Goal: Task Accomplishment & Management: Use online tool/utility

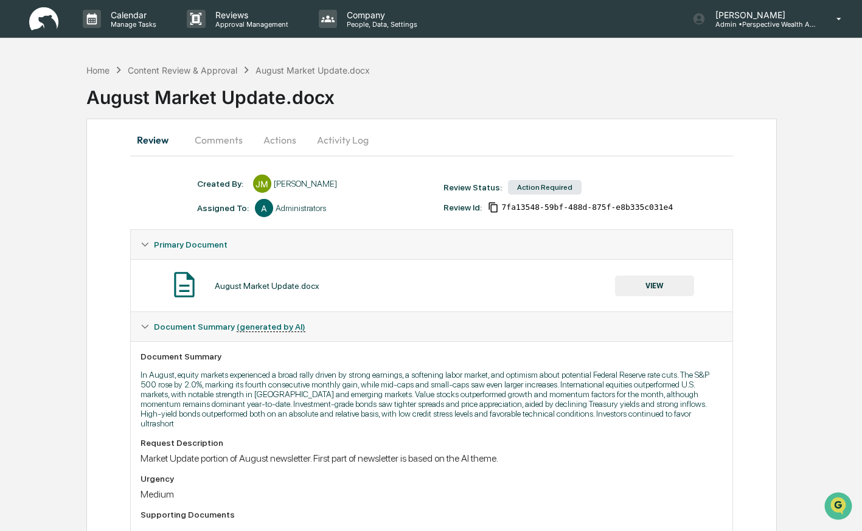
click at [650, 280] on button "VIEW" at bounding box center [654, 286] width 79 height 21
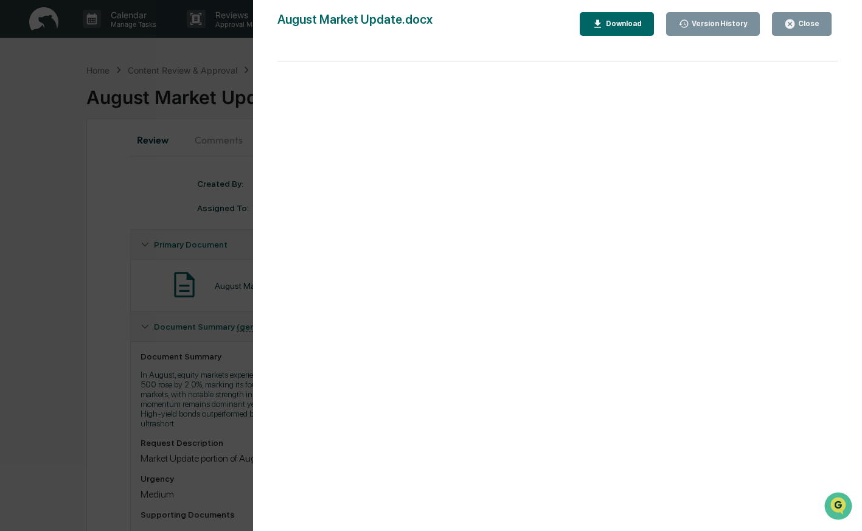
click at [619, 27] on div "Download" at bounding box center [623, 23] width 38 height 9
click at [218, 55] on div "Version History 09/08/2025, 10:38 PM James Milroy August Market Update.docx Clo…" at bounding box center [431, 265] width 862 height 531
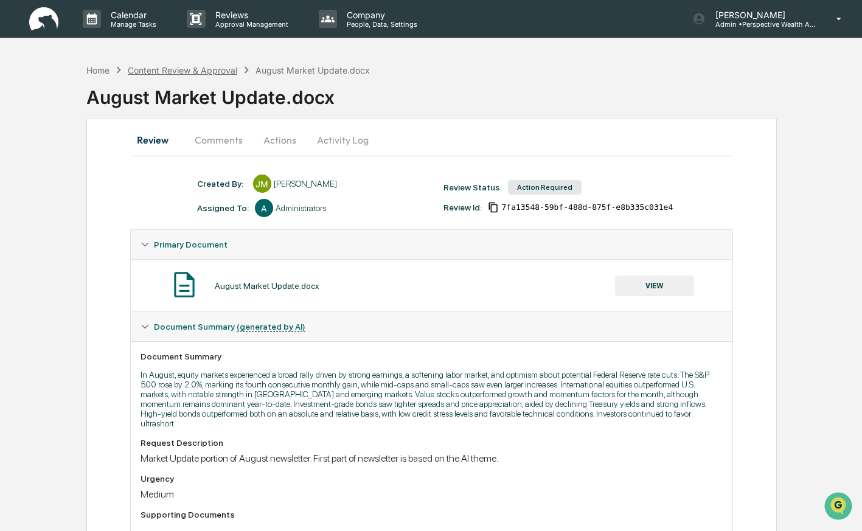
click at [175, 70] on div "Content Review & Approval" at bounding box center [183, 70] width 110 height 10
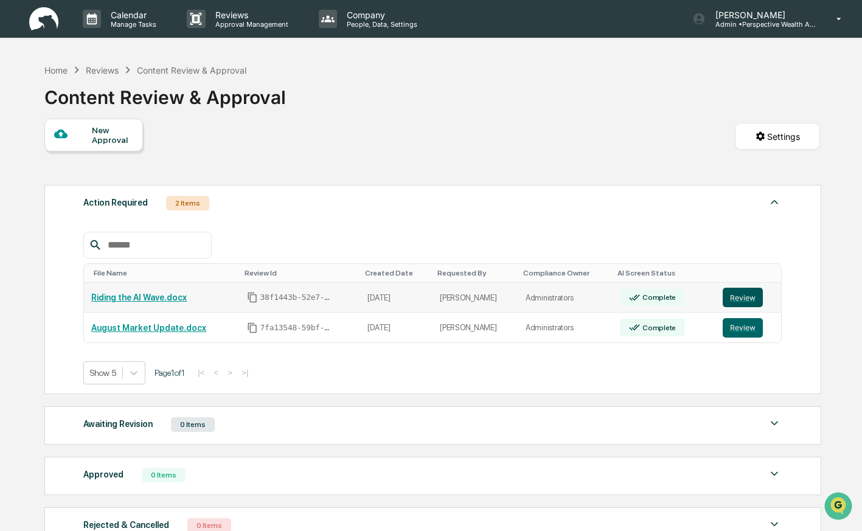
click at [743, 295] on button "Review" at bounding box center [743, 297] width 40 height 19
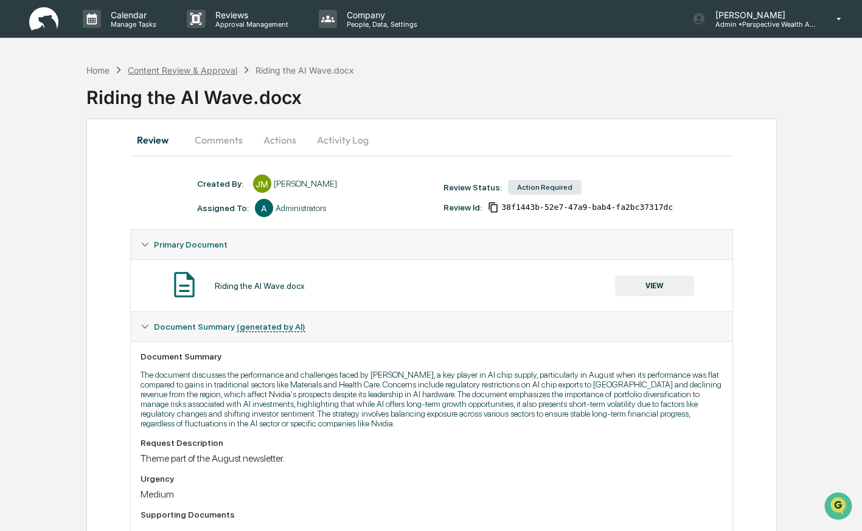
click at [186, 71] on div "Content Review & Approval" at bounding box center [183, 70] width 110 height 10
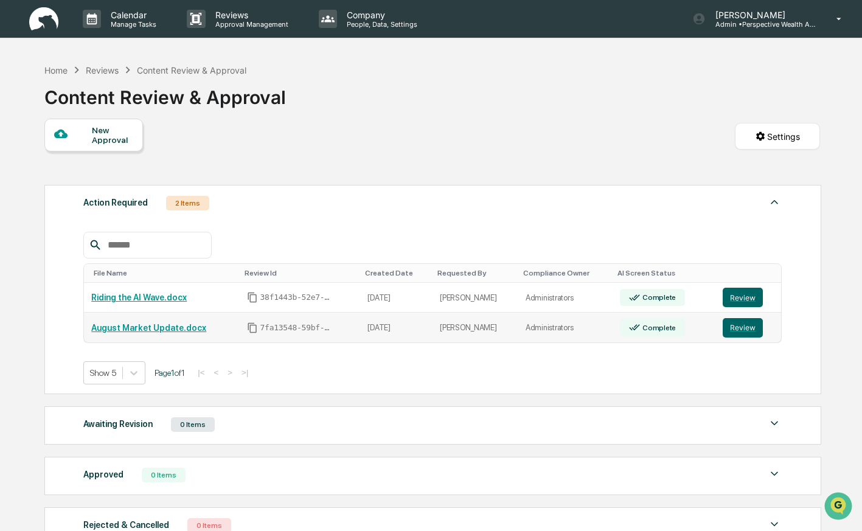
click at [173, 329] on link "August Market Update.docx" at bounding box center [148, 328] width 115 height 10
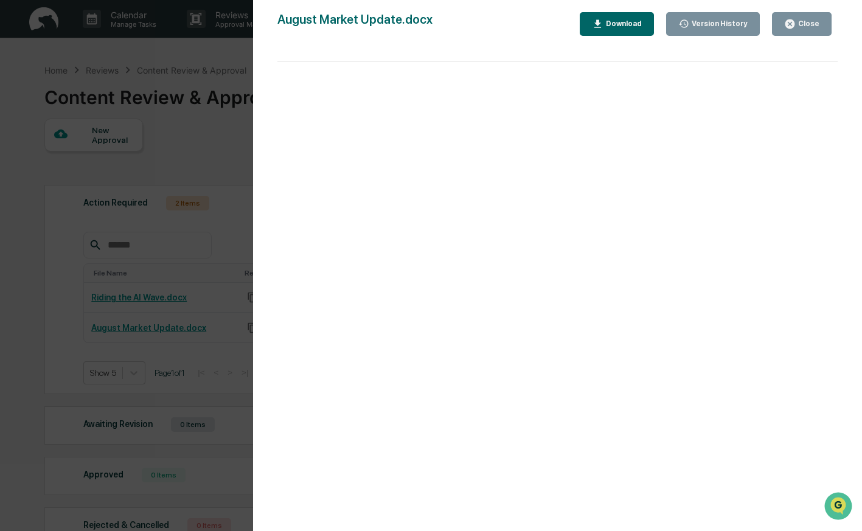
click at [219, 339] on div "Version History 09/08/2025, 10:38 PM James Milroy August Market Update.docx Clo…" at bounding box center [431, 265] width 862 height 531
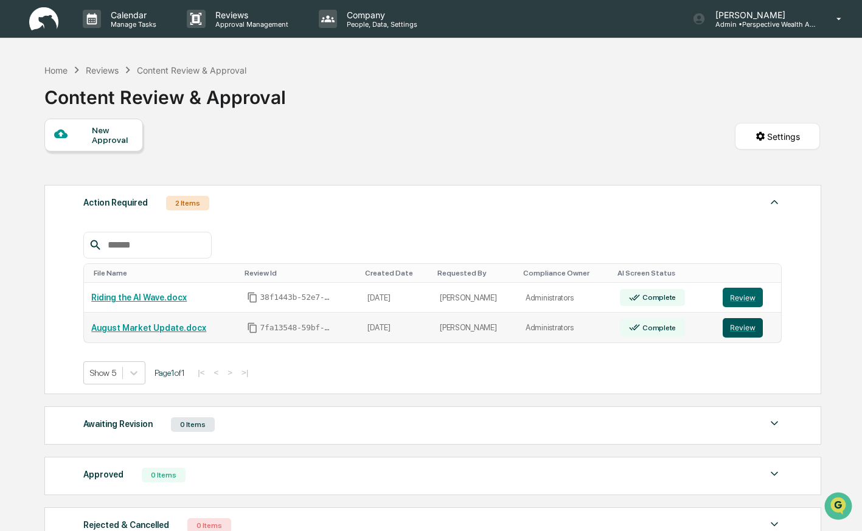
click at [728, 328] on button "Review" at bounding box center [743, 327] width 40 height 19
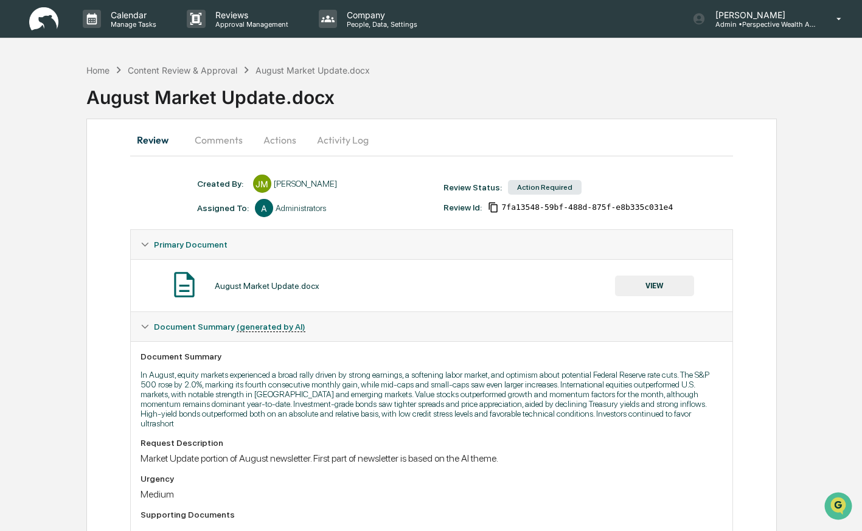
click at [651, 293] on button "VIEW" at bounding box center [654, 286] width 79 height 21
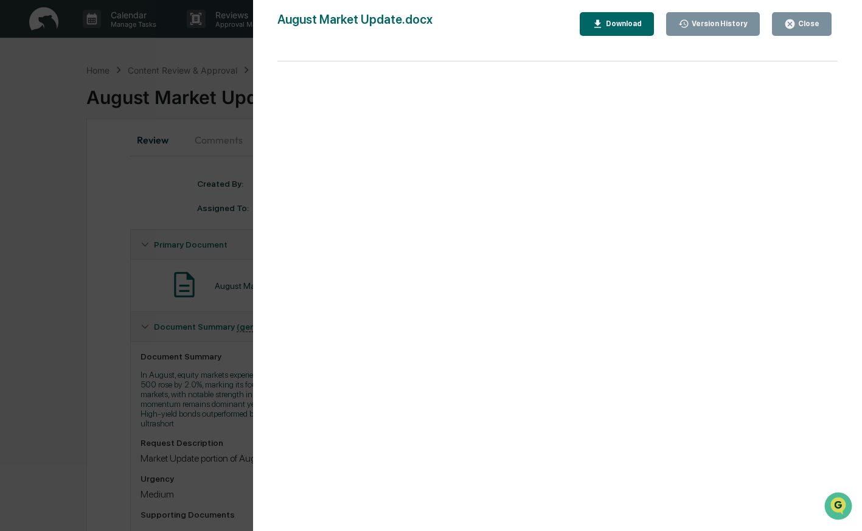
click at [245, 206] on div "Version History 09/08/2025, 10:38 PM James Milroy August Market Update.docx Clo…" at bounding box center [431, 265] width 862 height 531
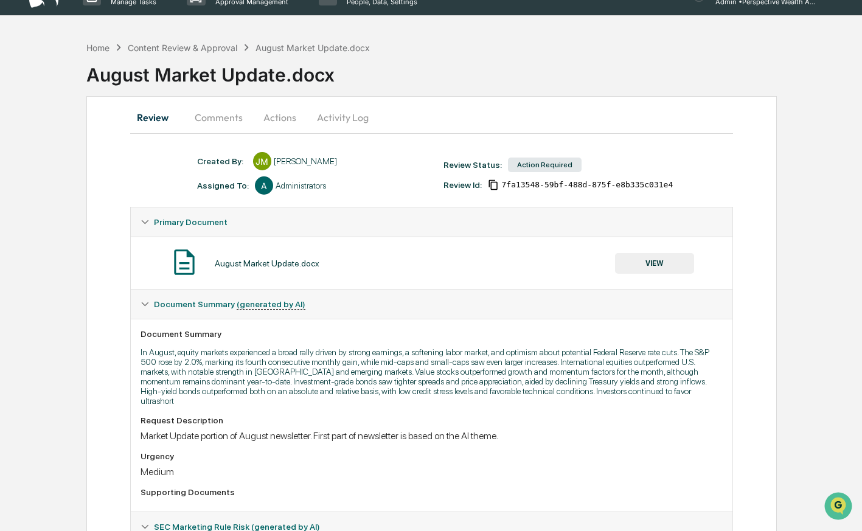
scroll to position [12, 0]
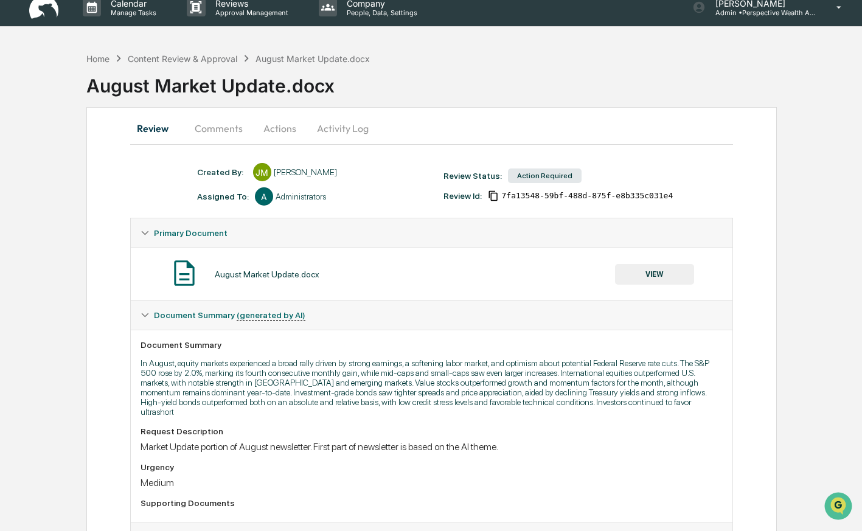
click at [278, 129] on button "Actions" at bounding box center [280, 128] width 55 height 29
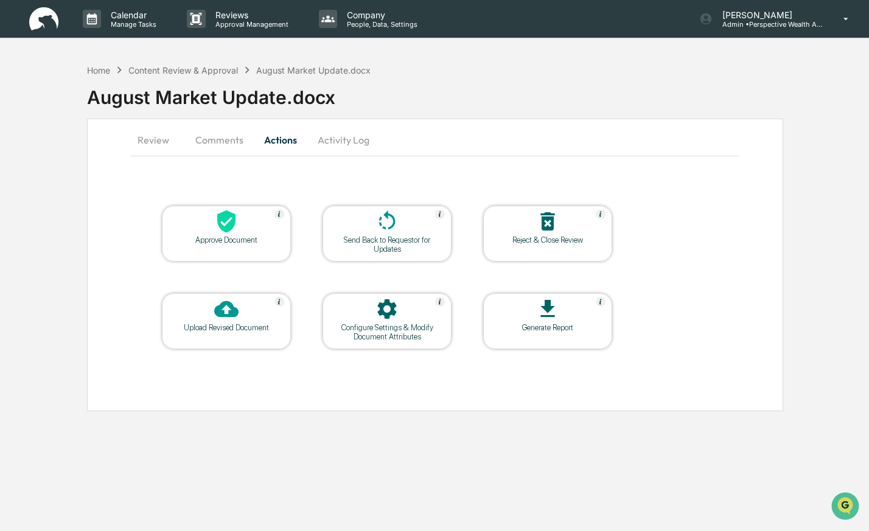
click at [227, 310] on icon at bounding box center [226, 309] width 24 height 24
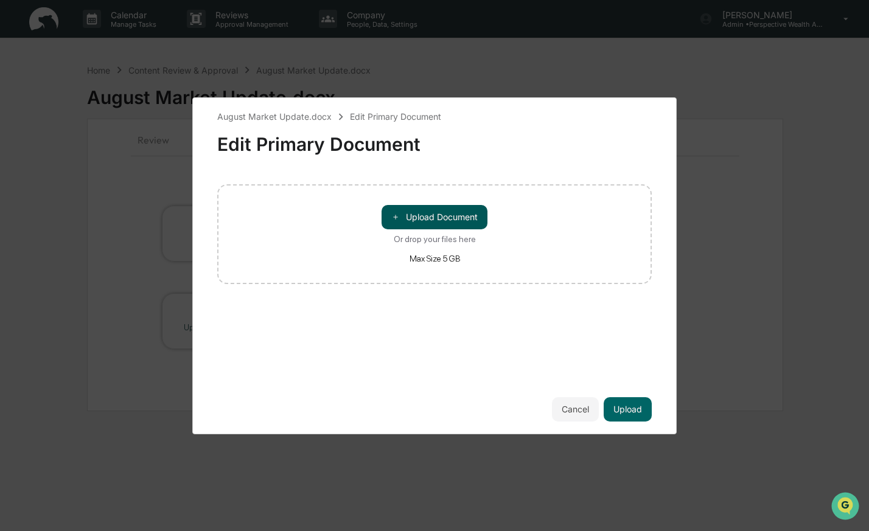
click at [440, 219] on button "＋ Upload Document" at bounding box center [435, 217] width 106 height 24
click at [584, 414] on button "Cancel" at bounding box center [575, 409] width 47 height 24
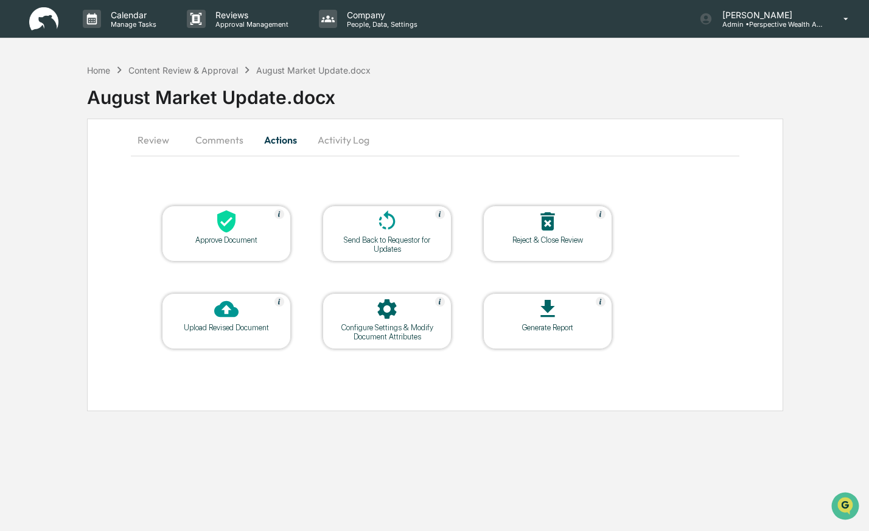
click at [174, 72] on div "Content Review & Approval" at bounding box center [183, 70] width 110 height 10
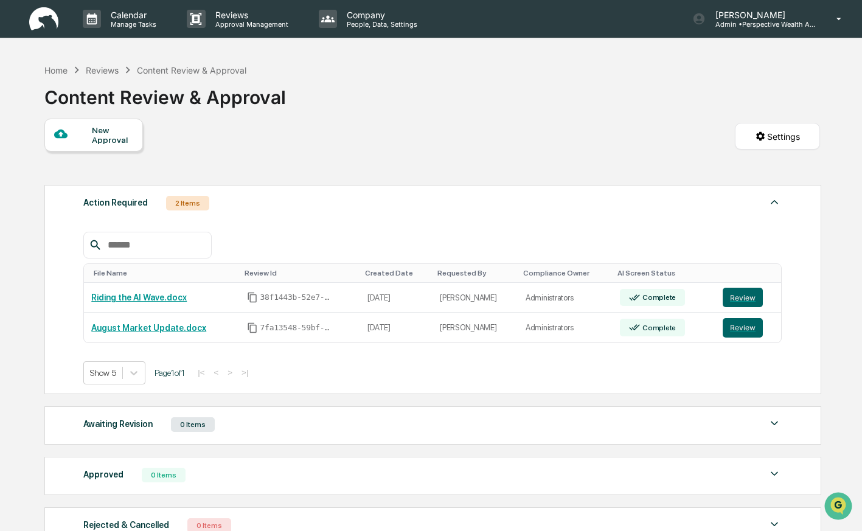
click at [740, 298] on button "Review" at bounding box center [743, 297] width 40 height 19
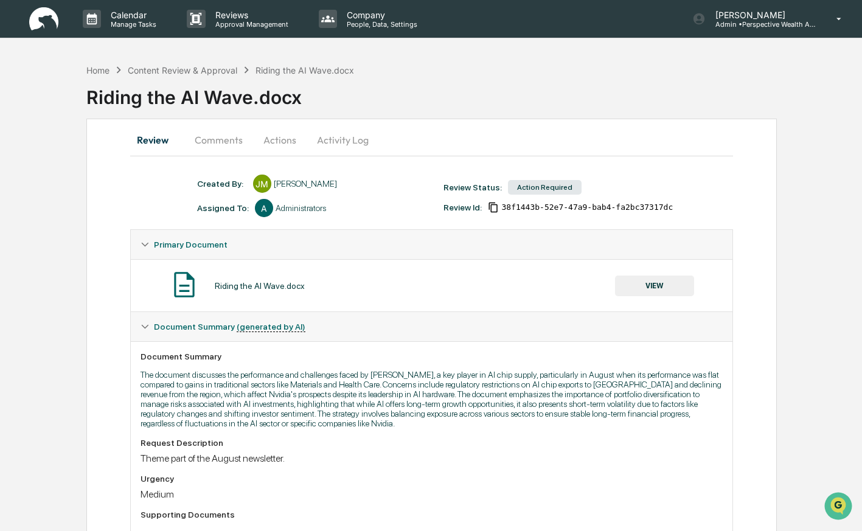
drag, startPoint x: 0, startPoint y: 0, endPoint x: 236, endPoint y: 139, distance: 274.1
click at [236, 139] on button "Comments" at bounding box center [219, 139] width 68 height 29
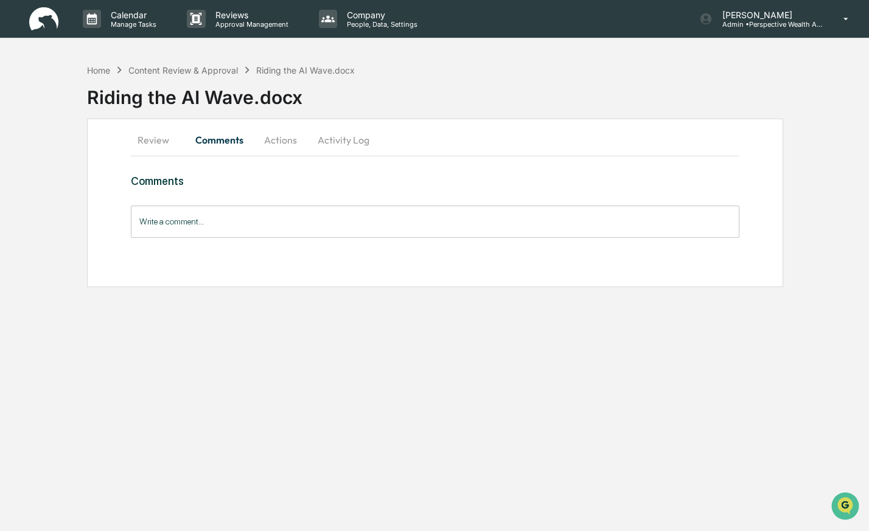
click at [284, 141] on button "Actions" at bounding box center [280, 139] width 55 height 29
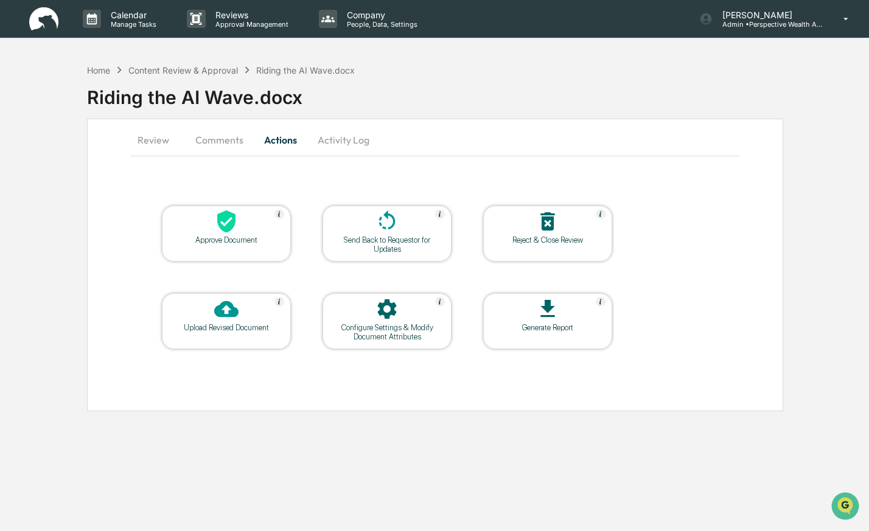
click at [100, 71] on div "Home" at bounding box center [98, 70] width 23 height 10
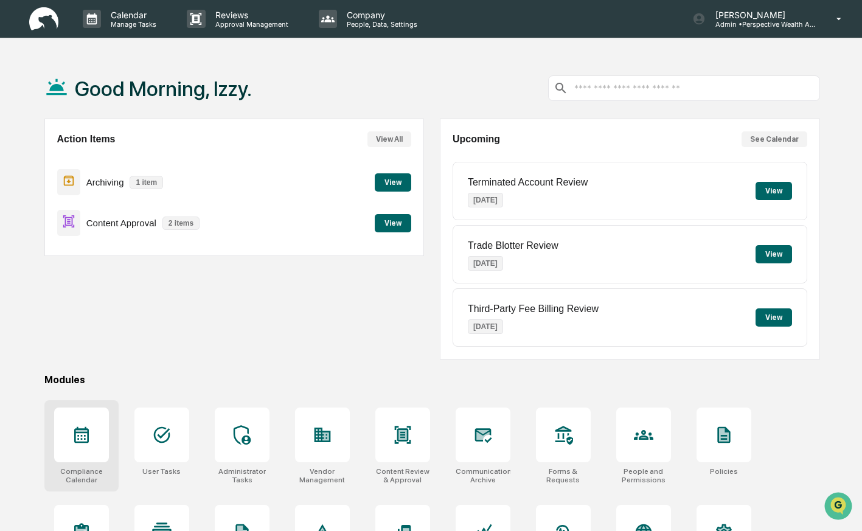
scroll to position [58, 0]
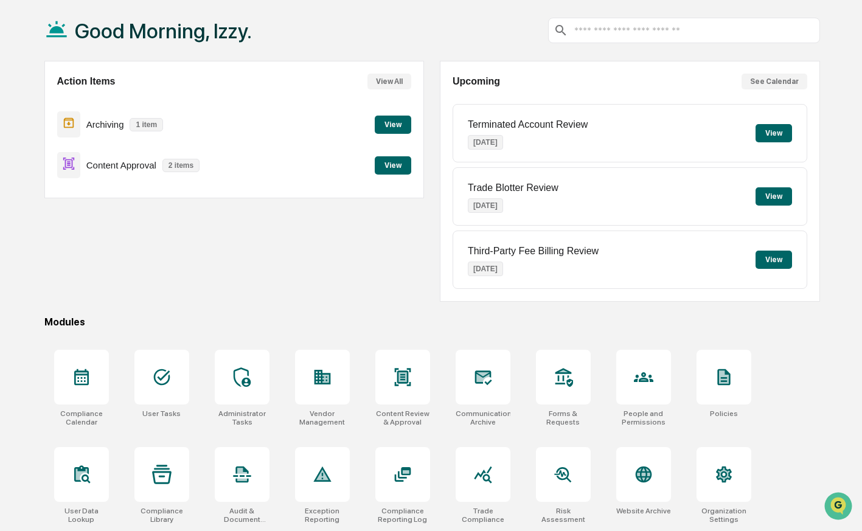
click at [588, 28] on input "text" at bounding box center [693, 31] width 241 height 12
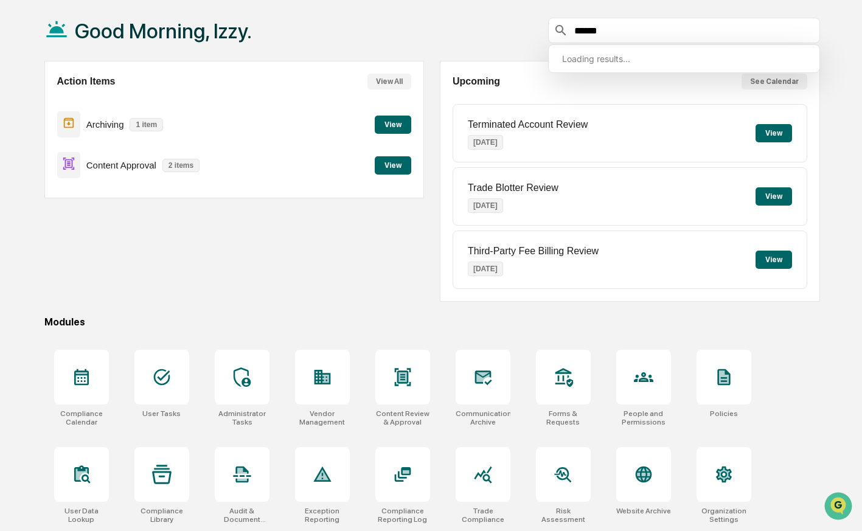
type input "******"
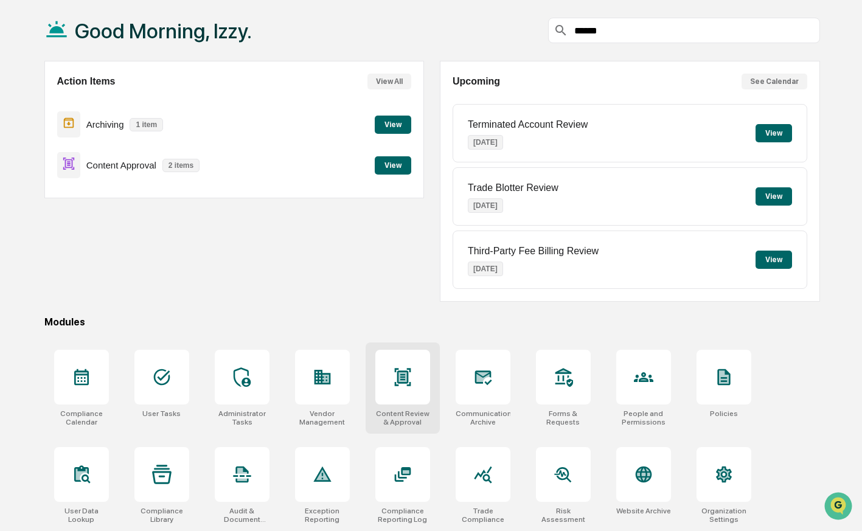
click at [398, 388] on div at bounding box center [402, 377] width 55 height 55
